Goal: Task Accomplishment & Management: Complete application form

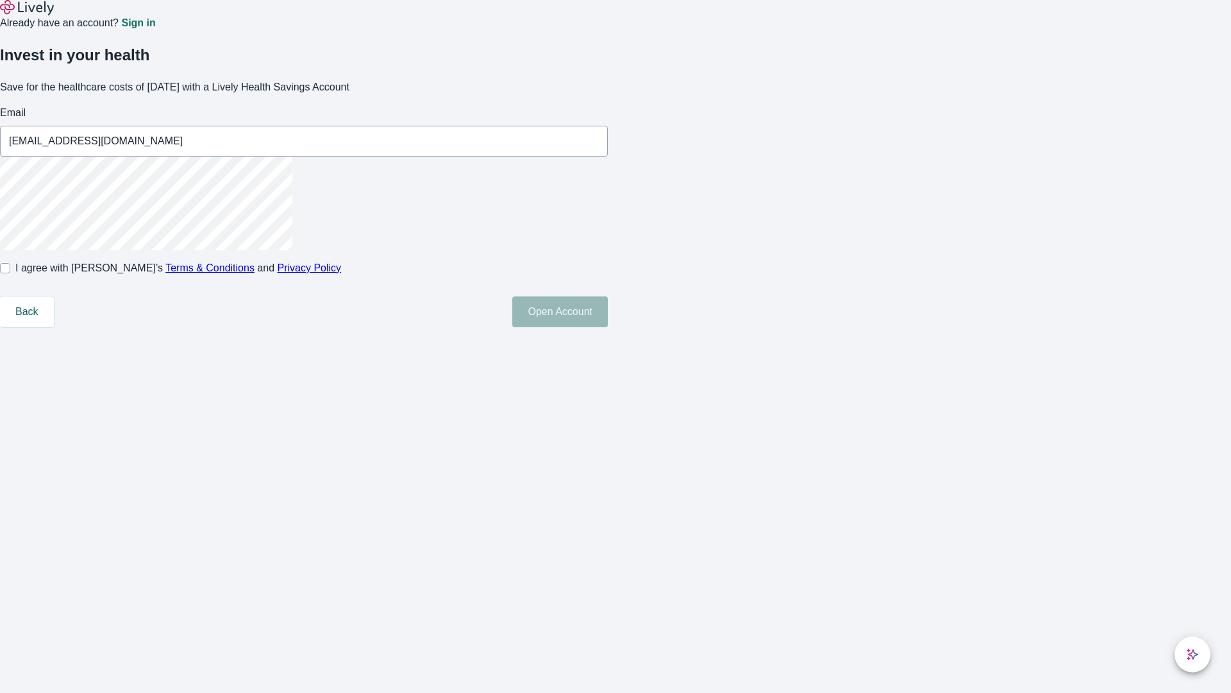
click at [10, 273] on input "I agree with Lively’s Terms & Conditions and Privacy Policy" at bounding box center [5, 268] width 10 height 10
checkbox input "true"
click at [608, 327] on button "Open Account" at bounding box center [560, 311] width 96 height 31
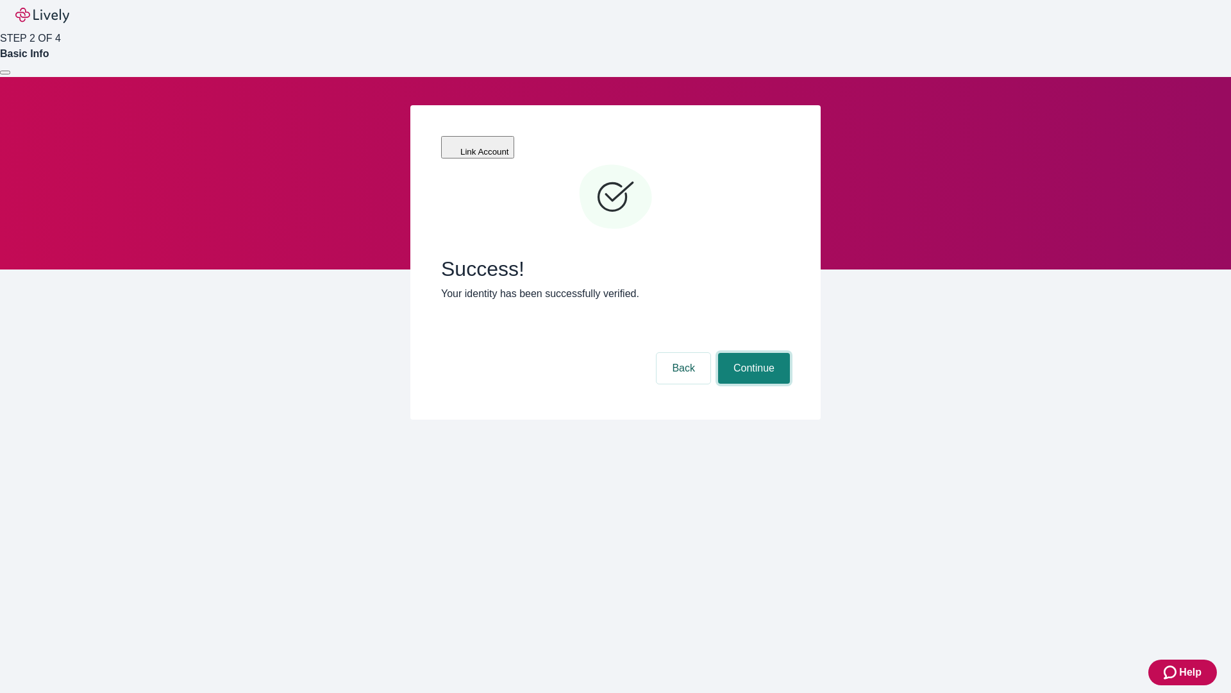
click at [752, 353] on button "Continue" at bounding box center [754, 368] width 72 height 31
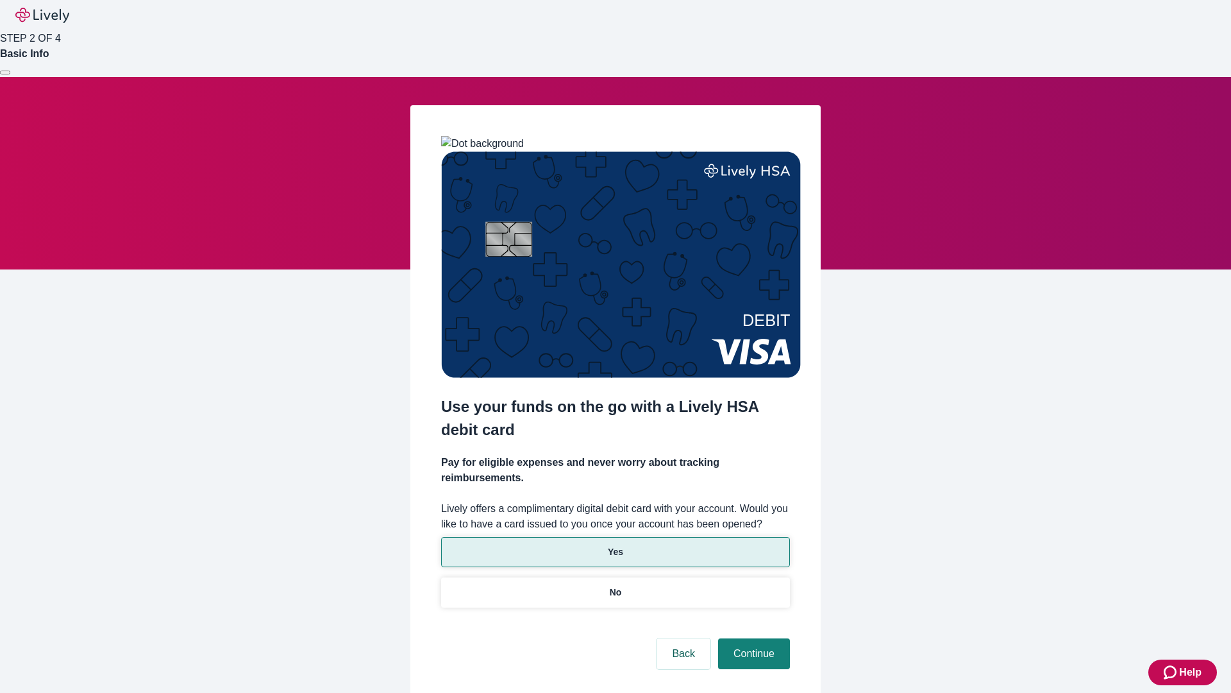
click at [615, 545] on p "Yes" at bounding box center [615, 551] width 15 height 13
click at [752, 638] on button "Continue" at bounding box center [754, 653] width 72 height 31
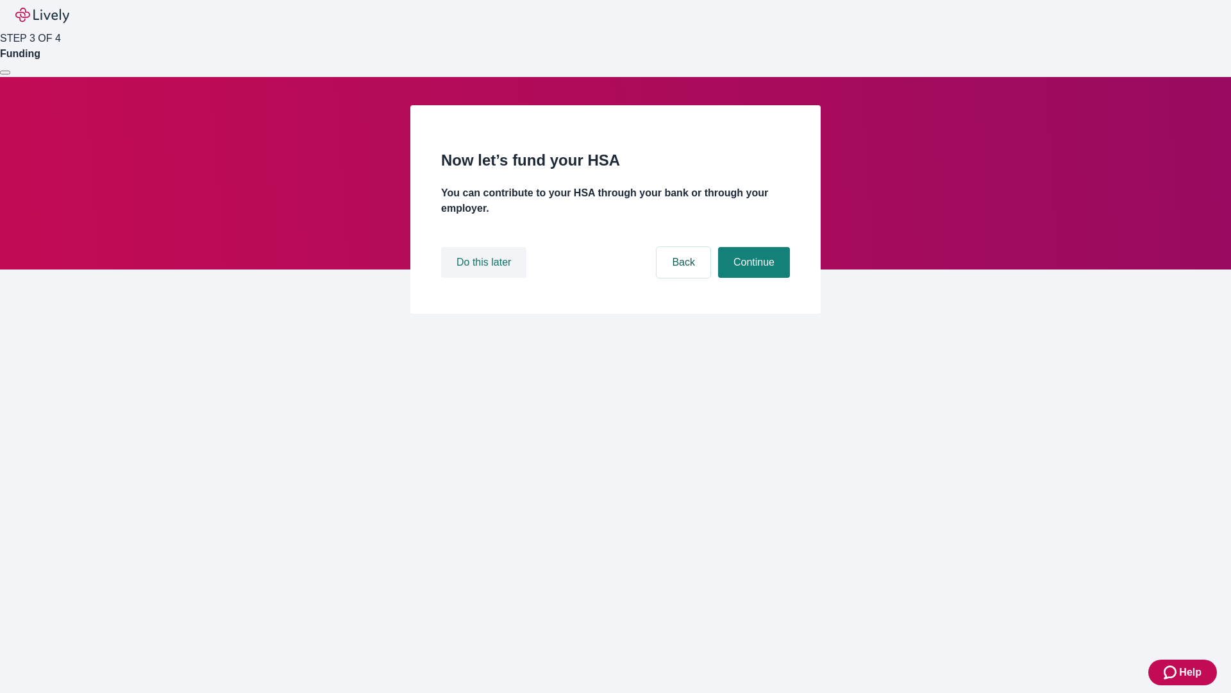
click at [485, 278] on button "Do this later" at bounding box center [483, 262] width 85 height 31
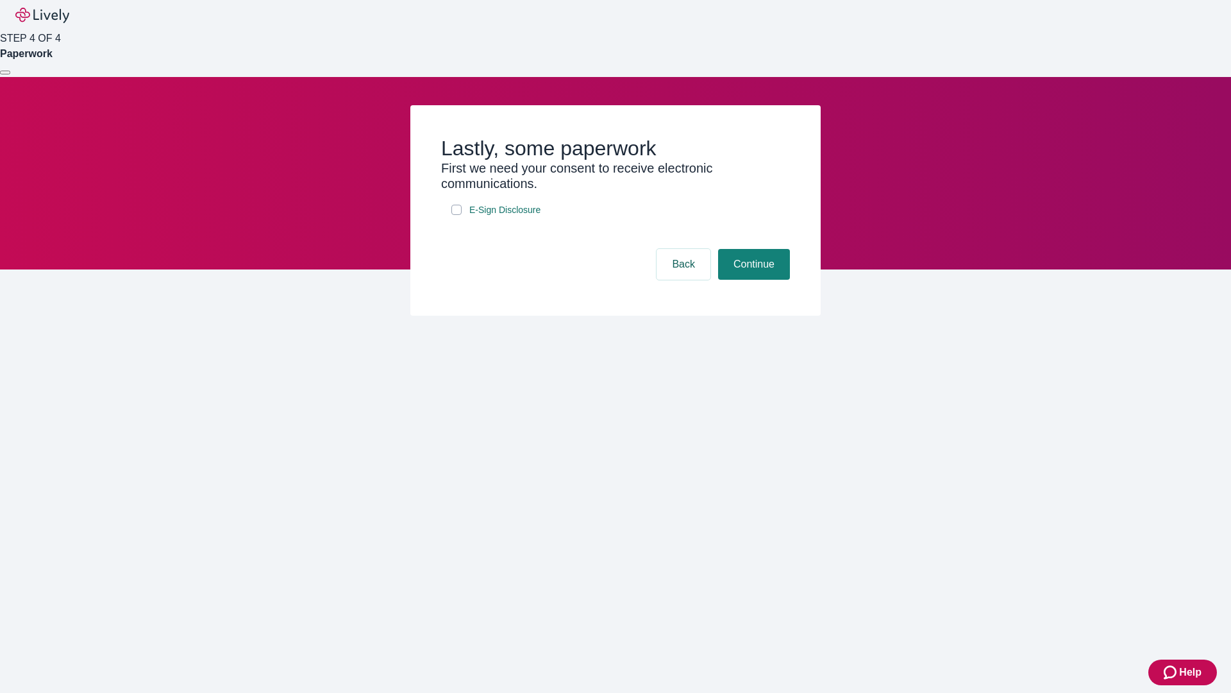
click at [457, 215] on input "E-Sign Disclosure" at bounding box center [456, 210] width 10 height 10
checkbox input "true"
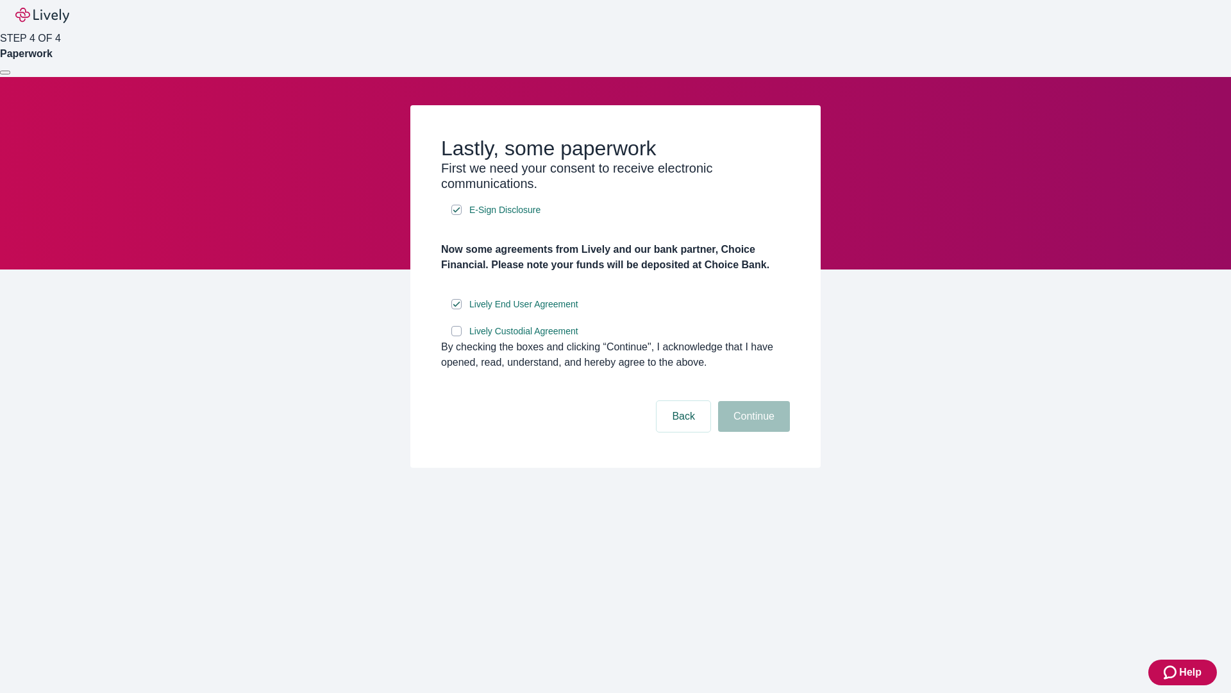
click at [457, 336] on input "Lively Custodial Agreement" at bounding box center [456, 331] width 10 height 10
checkbox input "true"
click at [752, 432] on button "Continue" at bounding box center [754, 416] width 72 height 31
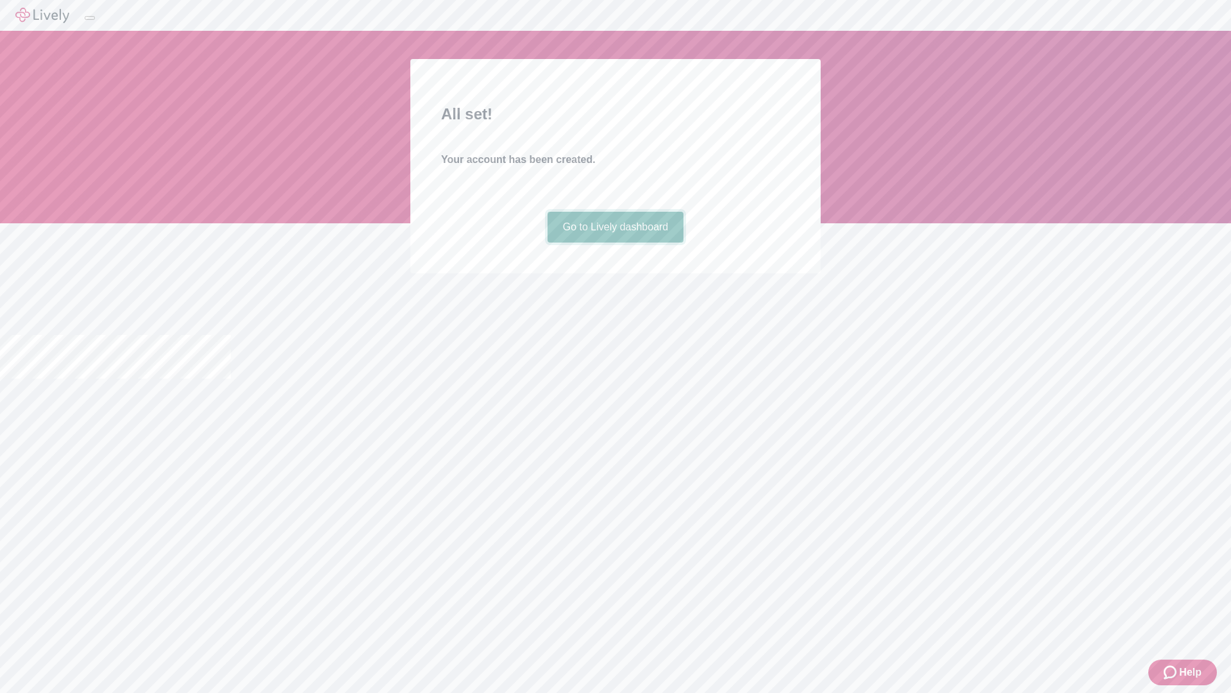
click at [615, 242] on link "Go to Lively dashboard" at bounding box center [616, 227] width 137 height 31
